Goal: Task Accomplishment & Management: Use online tool/utility

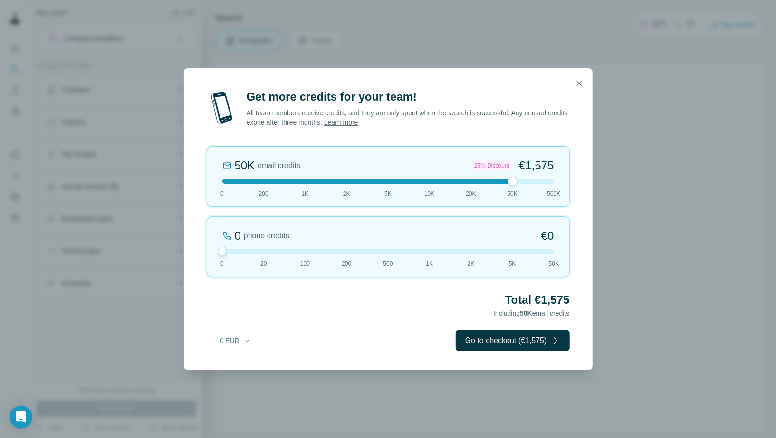
click at [474, 184] on div "50K email credits 25% Discount €1,575 0 200 1K 2K 5K 10K 20K 50K 500K" at bounding box center [388, 176] width 363 height 61
click at [578, 84] on icon "button" at bounding box center [578, 83] width 5 height 5
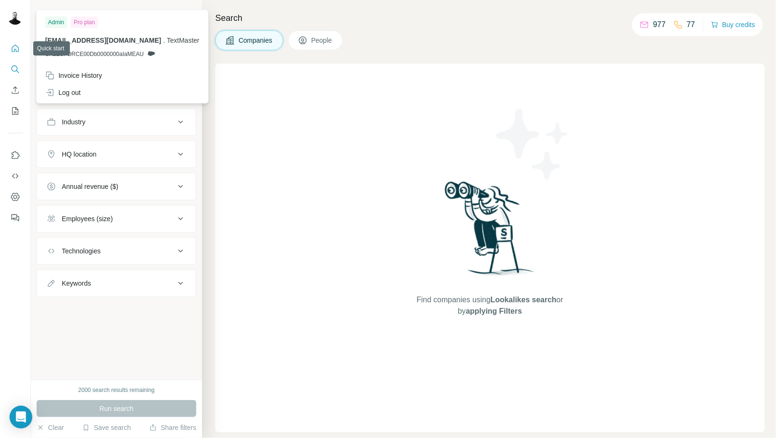
click at [19, 46] on icon "Quick start" at bounding box center [14, 48] width 9 height 9
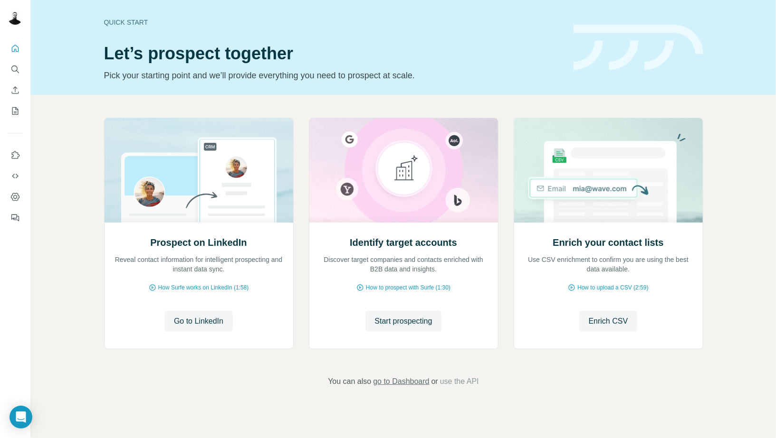
click at [392, 384] on span "go to Dashboard" at bounding box center [401, 381] width 56 height 11
click at [13, 45] on icon "Quick start" at bounding box center [14, 48] width 9 height 9
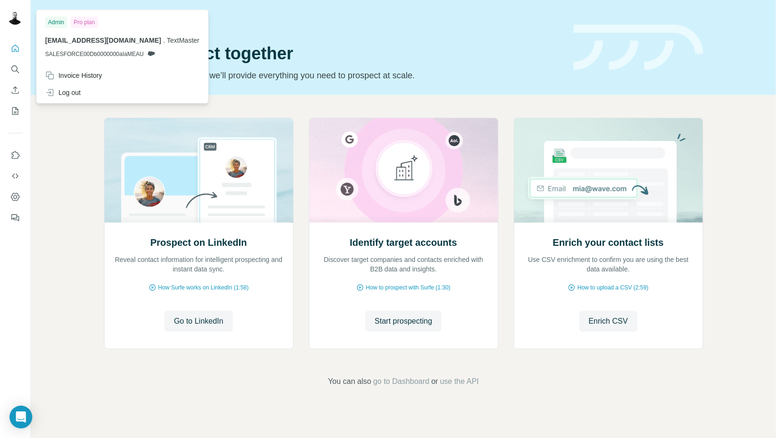
click at [153, 54] on icon at bounding box center [151, 53] width 7 height 5
click at [167, 42] on span "TextMaster" at bounding box center [183, 41] width 32 height 8
click at [24, 48] on div at bounding box center [15, 130] width 30 height 192
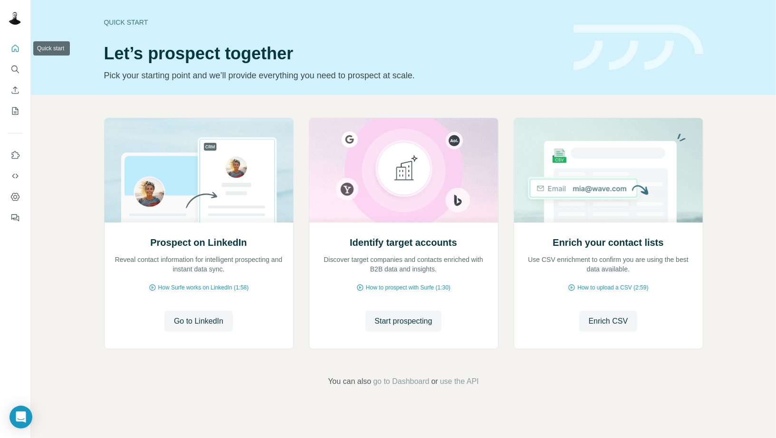
click at [17, 48] on icon "Quick start" at bounding box center [14, 48] width 9 height 9
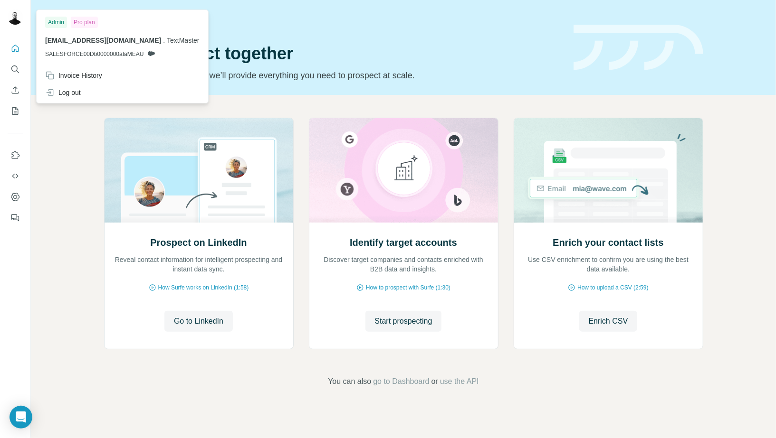
click at [15, 21] on img at bounding box center [15, 16] width 15 height 15
click at [14, 52] on icon "Quick start" at bounding box center [14, 48] width 9 height 9
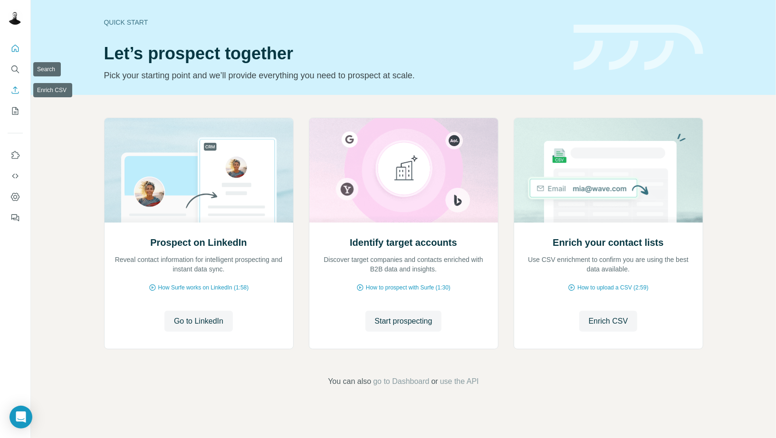
click at [15, 88] on icon "Enrich CSV" at bounding box center [14, 89] width 9 height 9
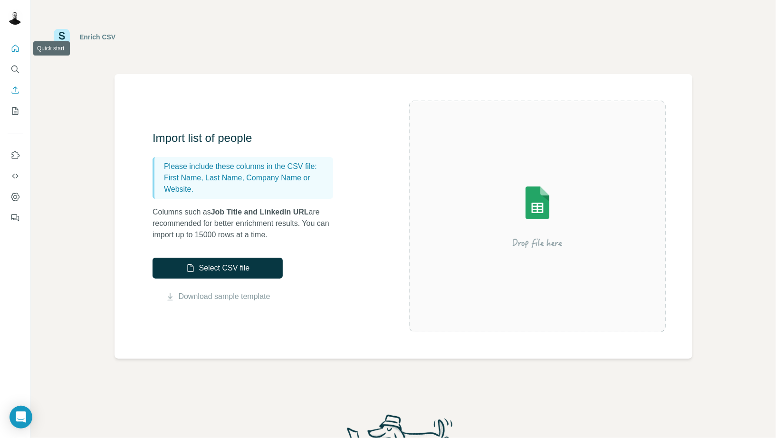
click at [15, 56] on button "Quick start" at bounding box center [15, 48] width 15 height 17
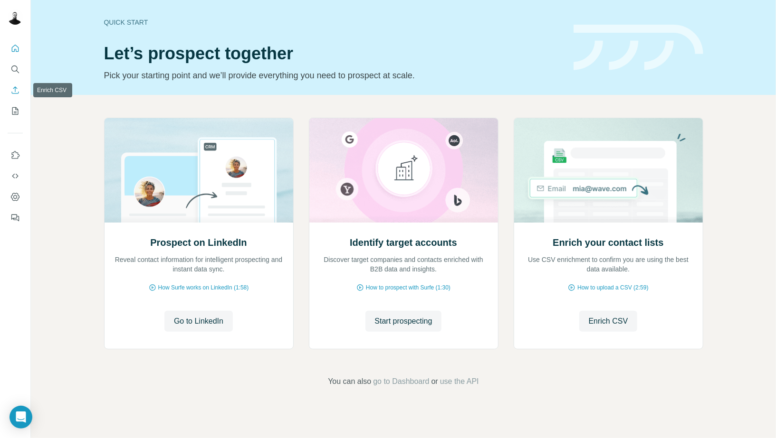
click at [15, 87] on icon "Enrich CSV" at bounding box center [15, 89] width 7 height 7
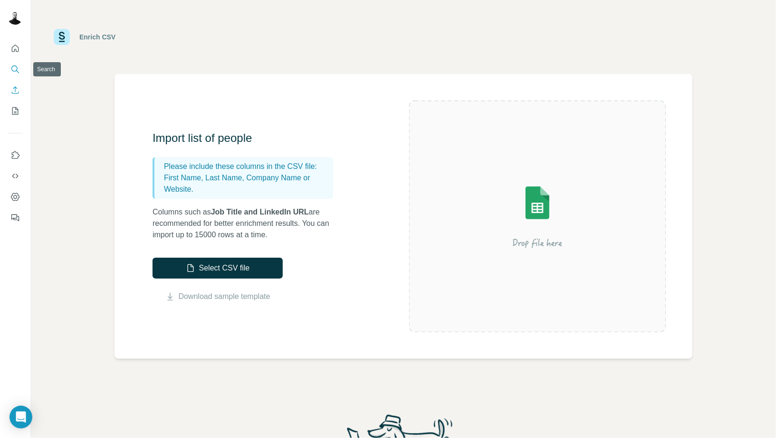
click at [15, 73] on icon "Search" at bounding box center [14, 69] width 9 height 9
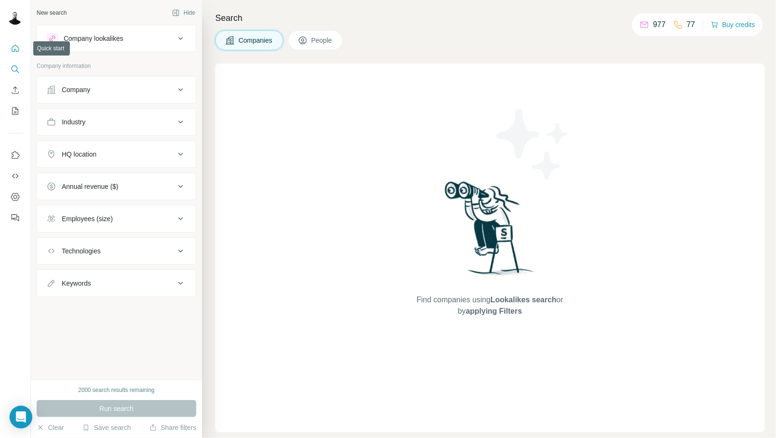
click at [19, 53] on icon "Quick start" at bounding box center [14, 48] width 9 height 9
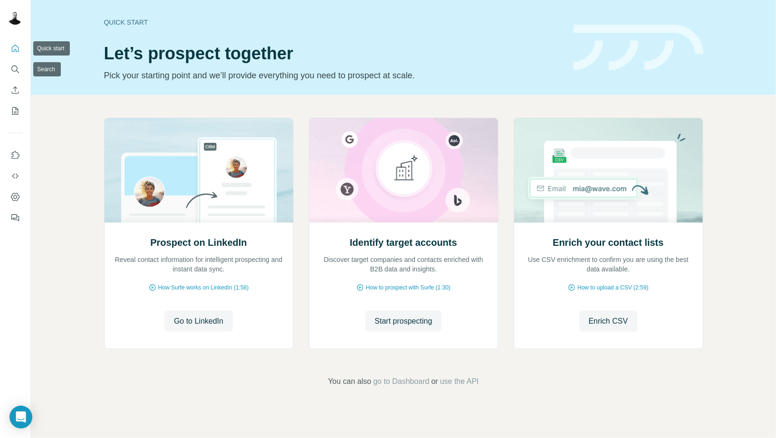
click at [15, 55] on button "Quick start" at bounding box center [15, 48] width 15 height 17
click at [15, 73] on icon "Search" at bounding box center [14, 69] width 9 height 9
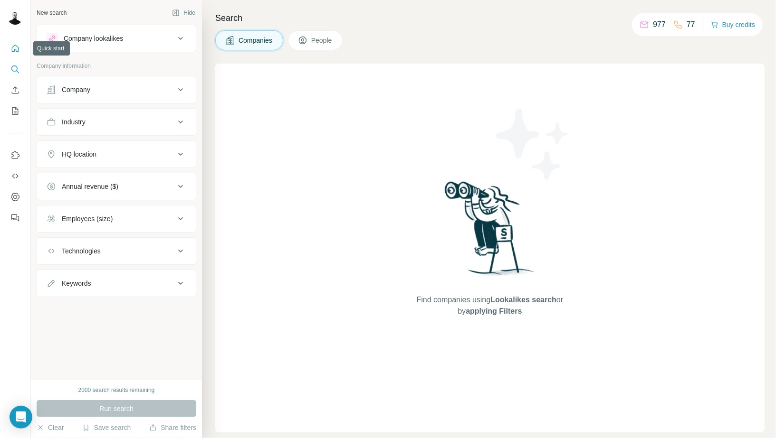
click at [16, 52] on icon "Quick start" at bounding box center [14, 48] width 9 height 9
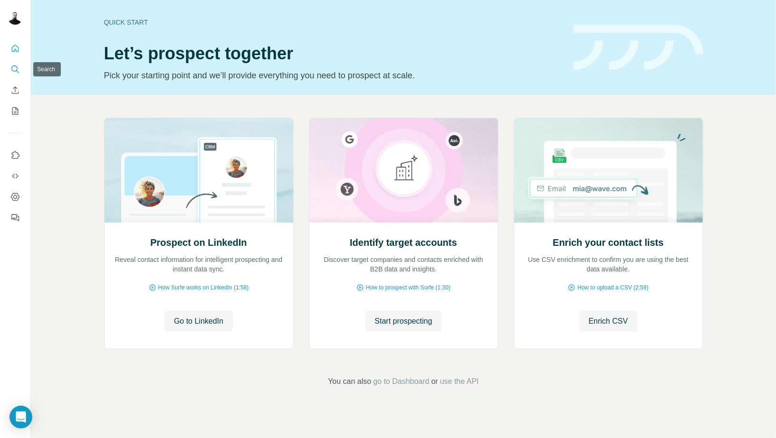
click at [20, 74] on button "Search" at bounding box center [15, 69] width 15 height 17
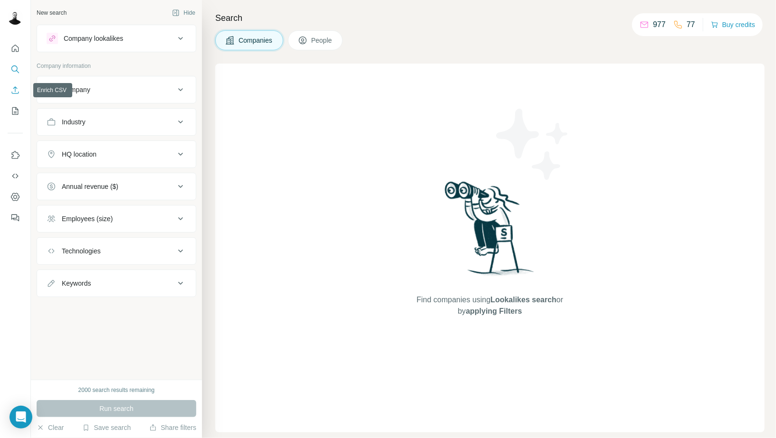
click at [14, 89] on icon "Enrich CSV" at bounding box center [14, 89] width 9 height 9
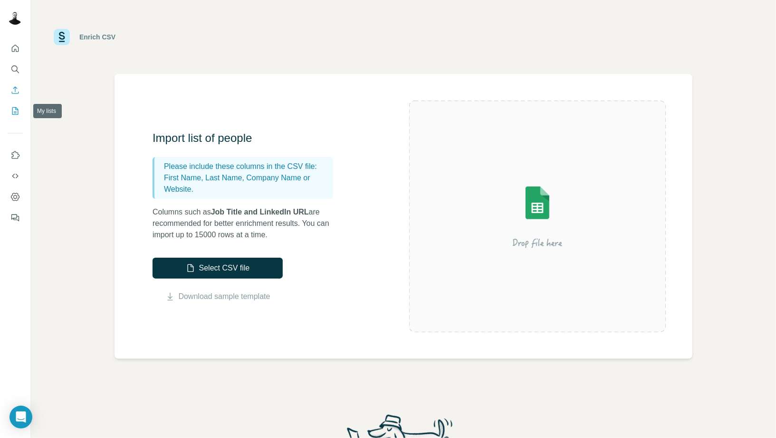
click at [7, 115] on div at bounding box center [15, 130] width 30 height 192
click at [10, 115] on icon "My lists" at bounding box center [14, 110] width 9 height 9
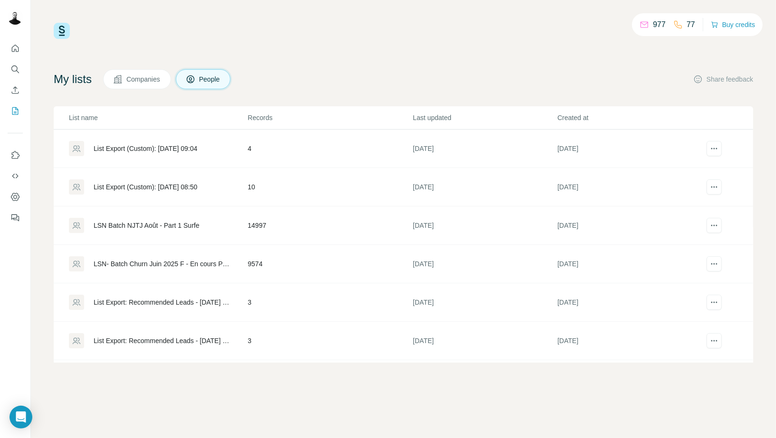
click at [168, 145] on div "List Export (Custom): 16/09/2025 09:04" at bounding box center [146, 148] width 104 height 9
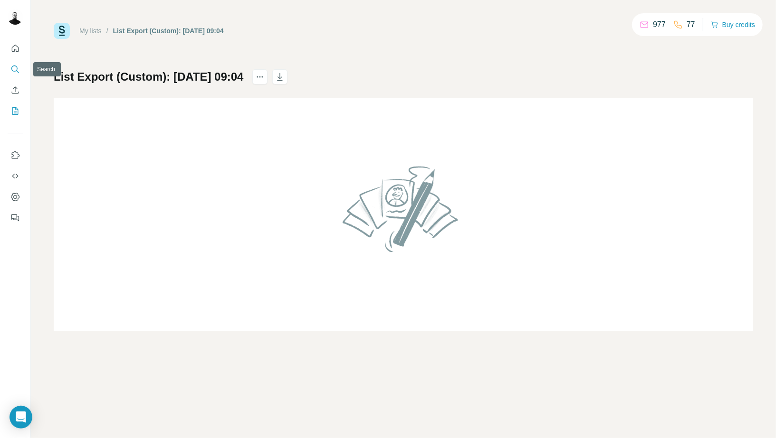
click at [20, 66] on button "Search" at bounding box center [15, 69] width 15 height 17
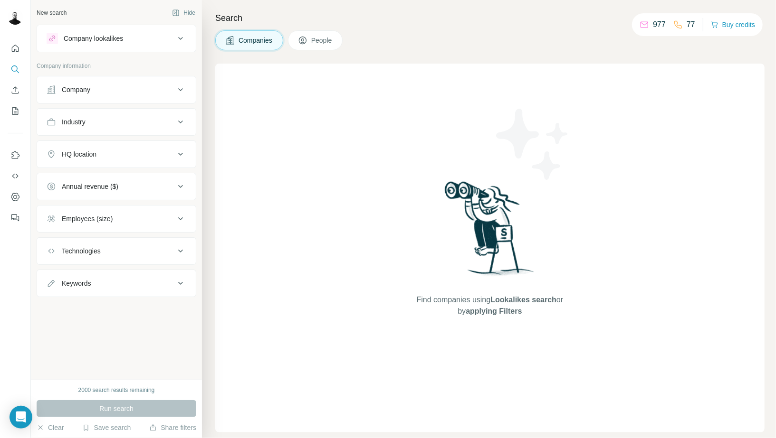
click at [6, 95] on div at bounding box center [15, 130] width 30 height 192
click at [9, 93] on button "Enrich CSV" at bounding box center [15, 90] width 15 height 17
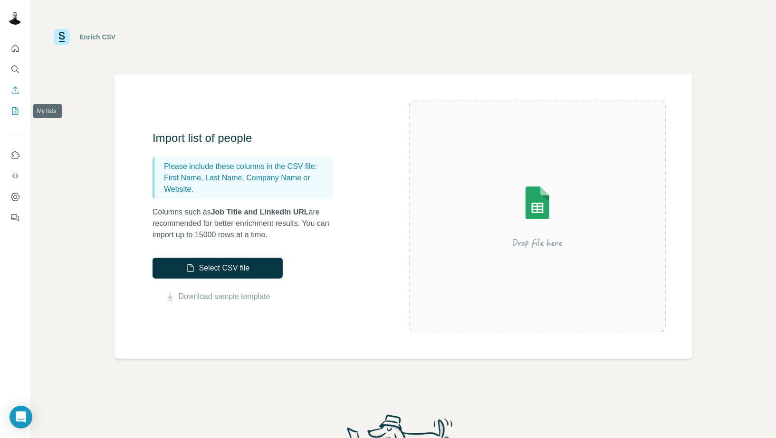
click at [12, 104] on button "My lists" at bounding box center [15, 111] width 15 height 17
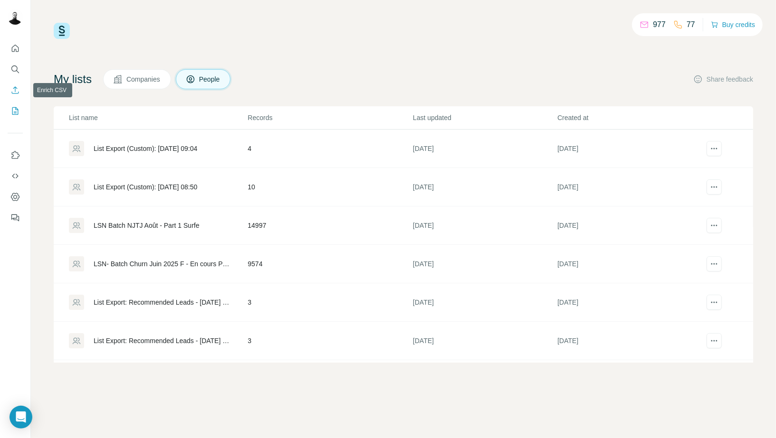
click at [12, 89] on icon "Enrich CSV" at bounding box center [14, 89] width 9 height 9
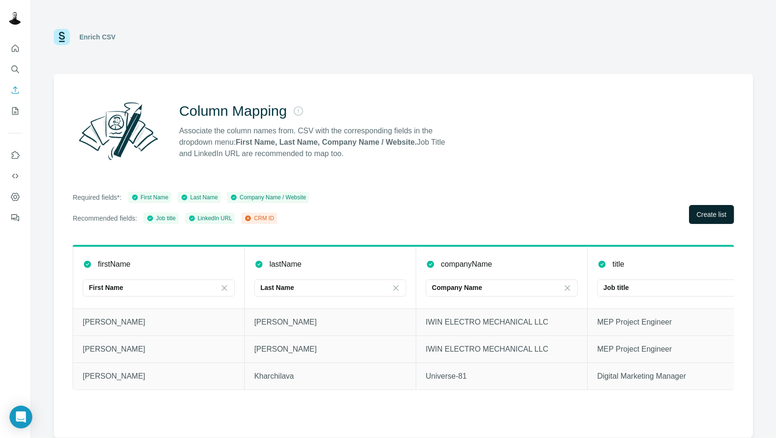
click at [719, 216] on span "Create list" at bounding box center [711, 214] width 30 height 9
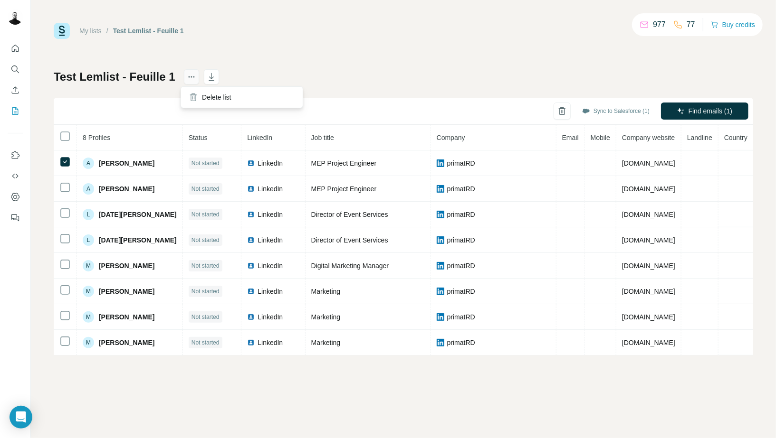
click at [187, 77] on icon "actions" at bounding box center [191, 76] width 9 height 9
click at [11, 109] on icon "My lists" at bounding box center [14, 110] width 9 height 9
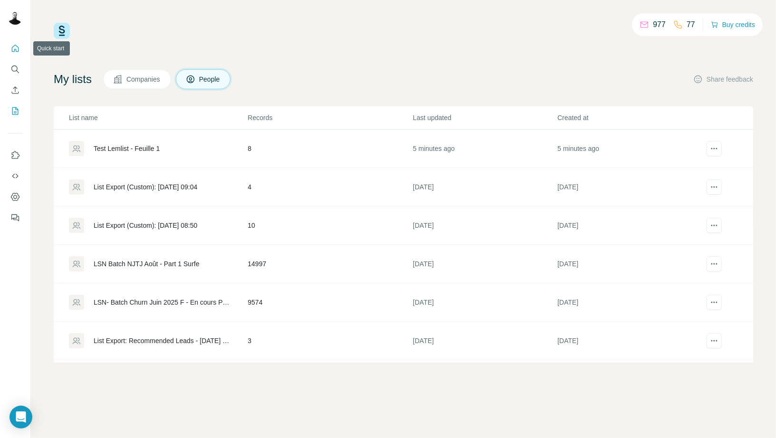
click at [11, 53] on button "Quick start" at bounding box center [15, 48] width 15 height 17
